Goal: Check status

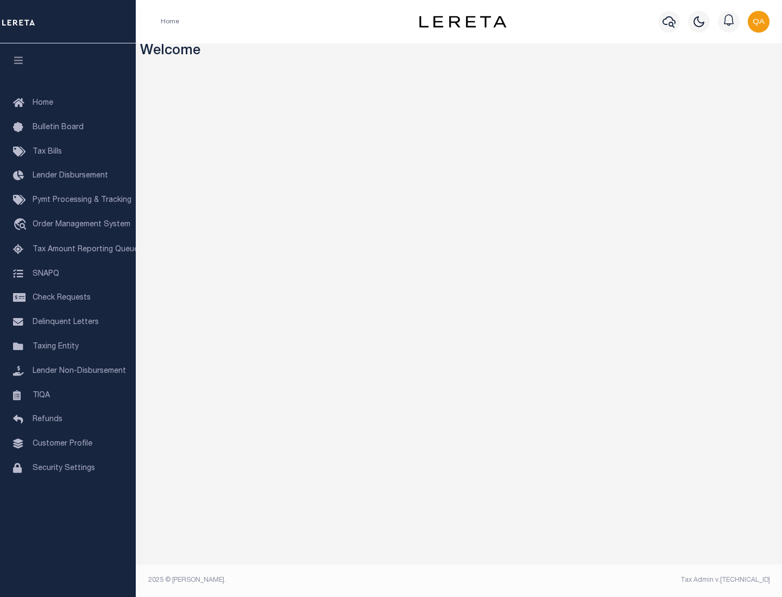
click at [68, 298] on span "Check Requests" at bounding box center [62, 298] width 58 height 8
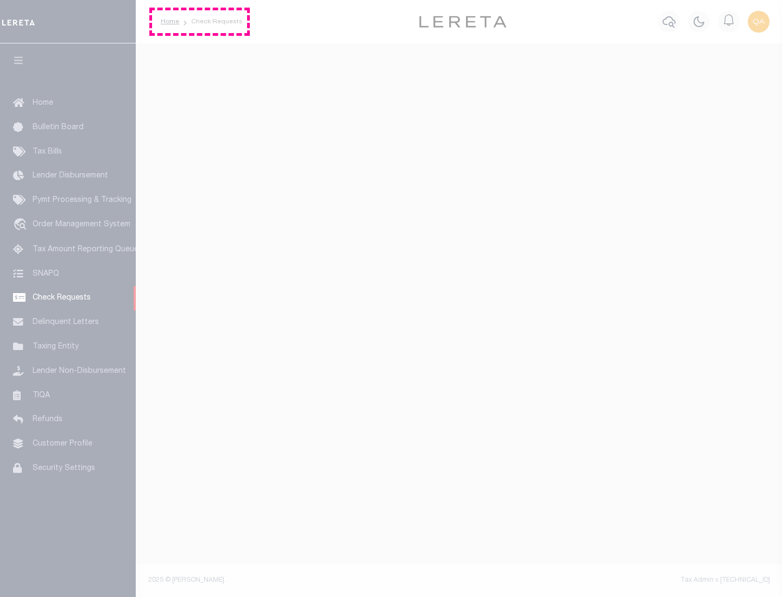
select select "50"
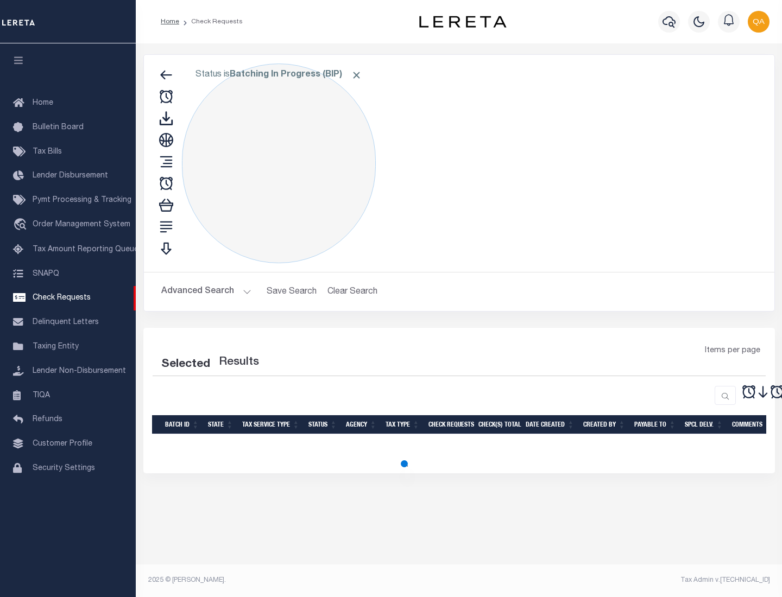
select select "50"
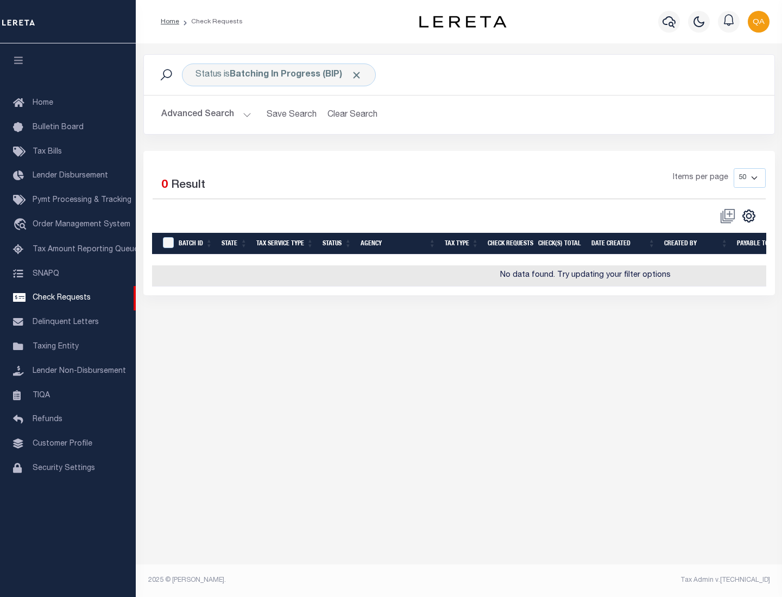
click at [357, 75] on span "Click to Remove" at bounding box center [356, 74] width 11 height 11
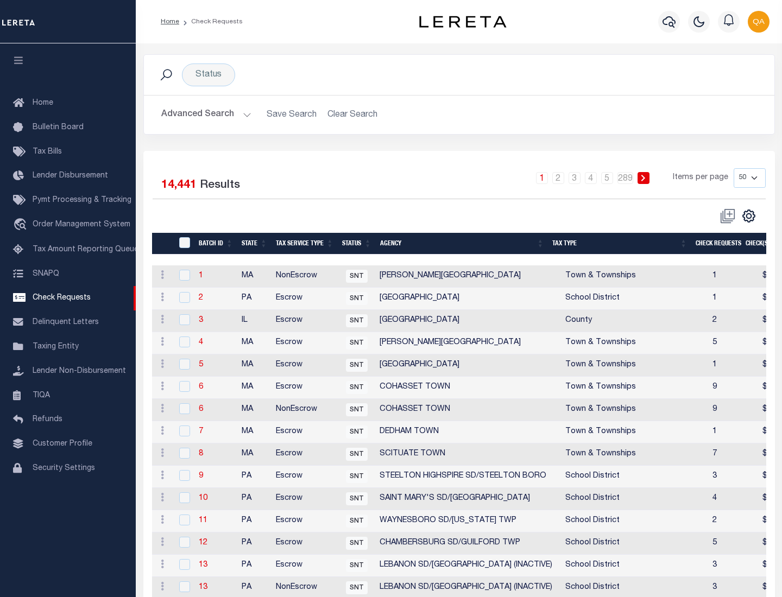
scroll to position [523, 0]
